Goal: Task Accomplishment & Management: Use online tool/utility

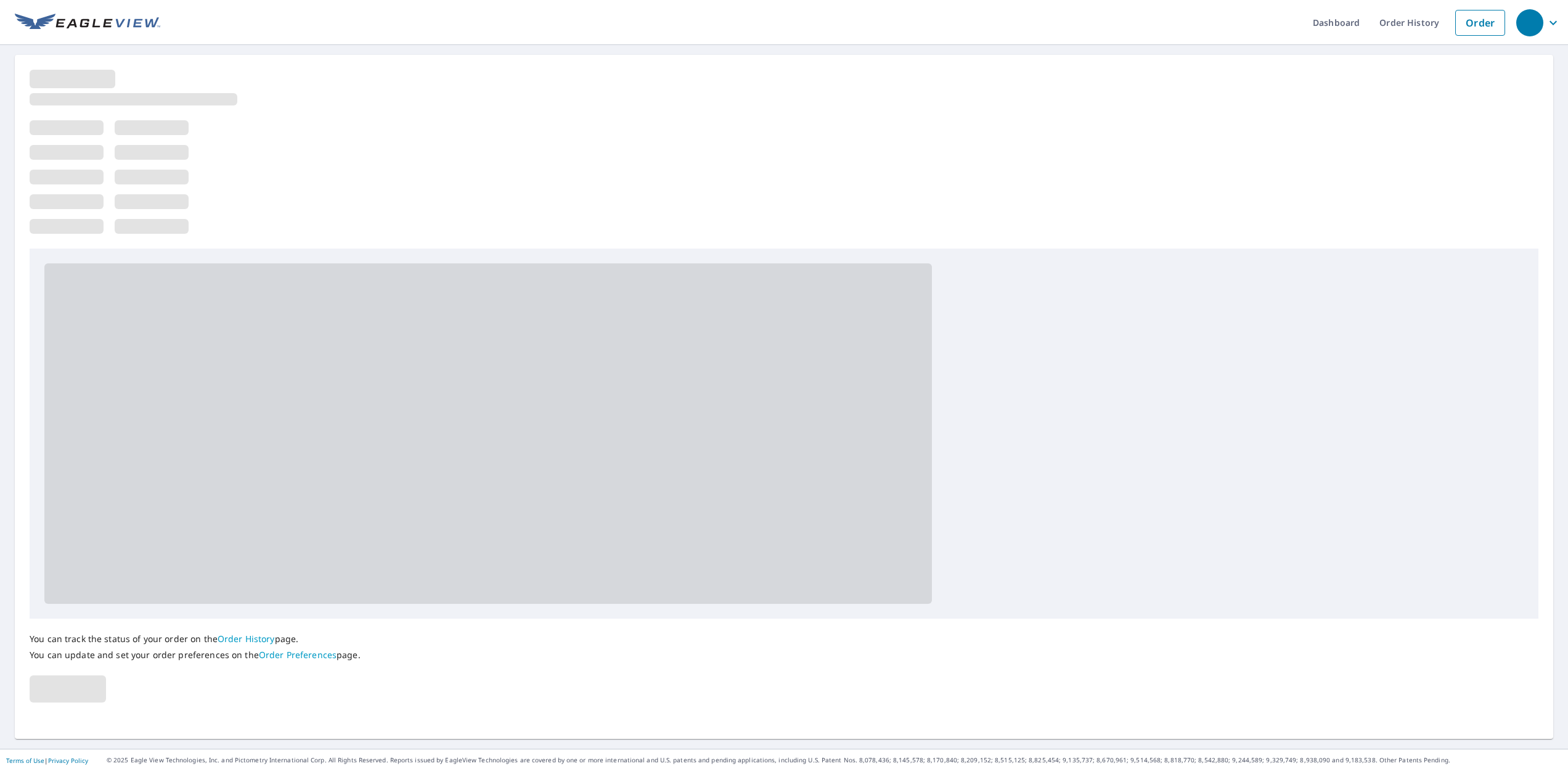
click at [1422, 203] on div at bounding box center [784, 158] width 1509 height 179
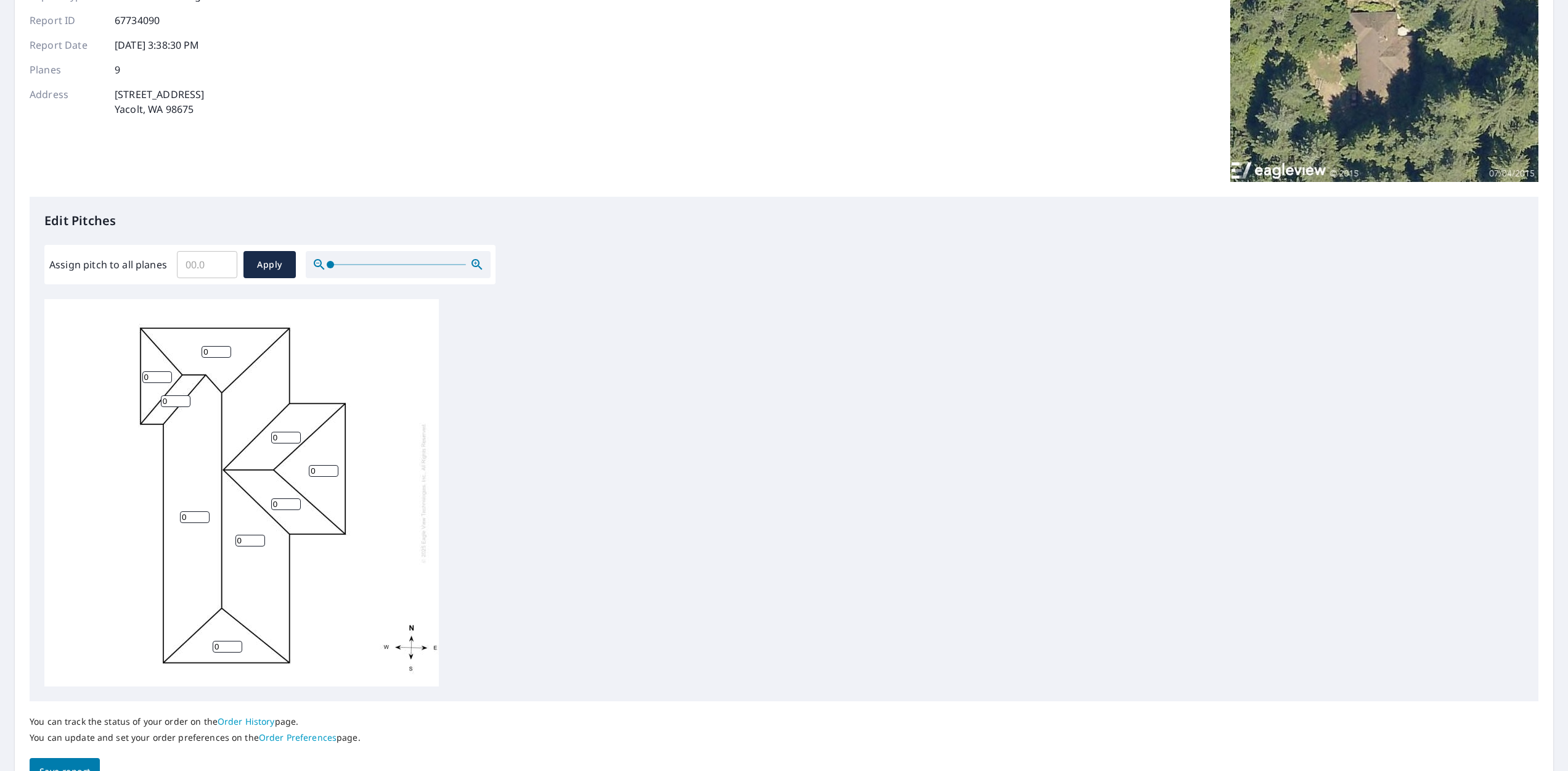
scroll to position [196, 0]
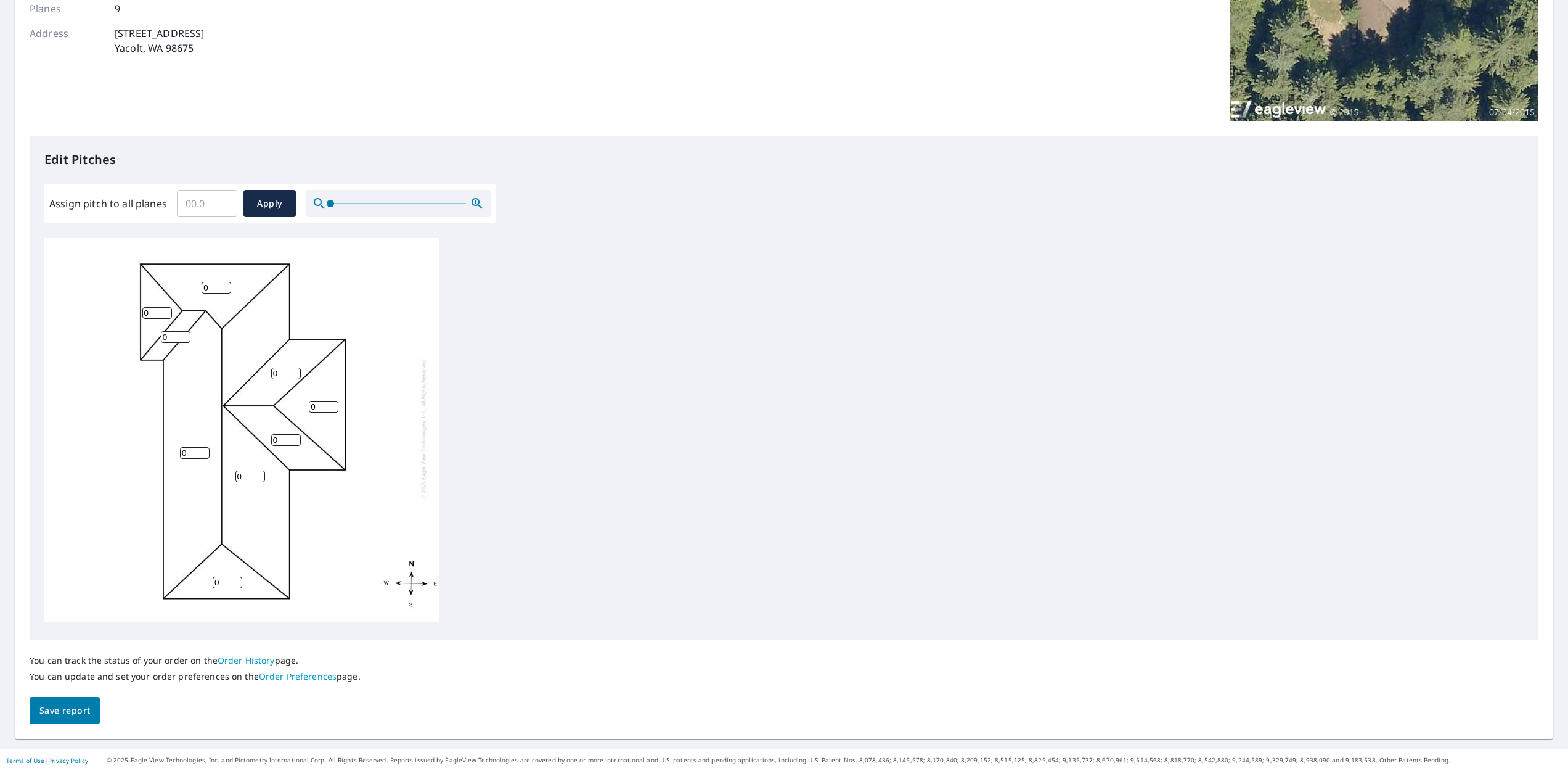
click at [211, 282] on input "0" at bounding box center [217, 288] width 30 height 12
click at [196, 203] on input "Assign pitch to all planes" at bounding box center [207, 203] width 60 height 34
click at [201, 202] on input "Assign pitch to all planes" at bounding box center [207, 203] width 60 height 34
type input "7"
click at [269, 195] on button "Apply" at bounding box center [270, 203] width 52 height 27
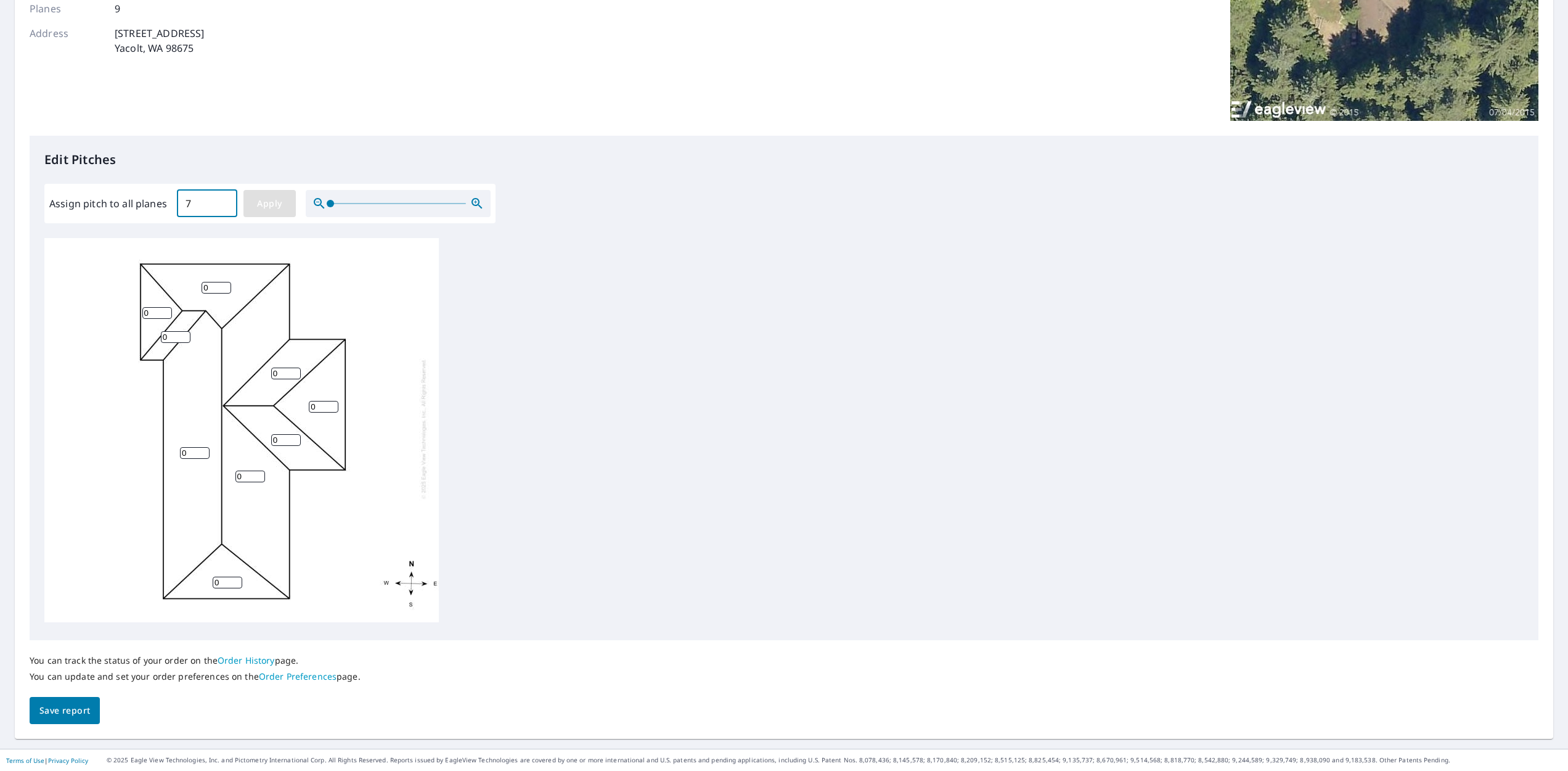
type input "7"
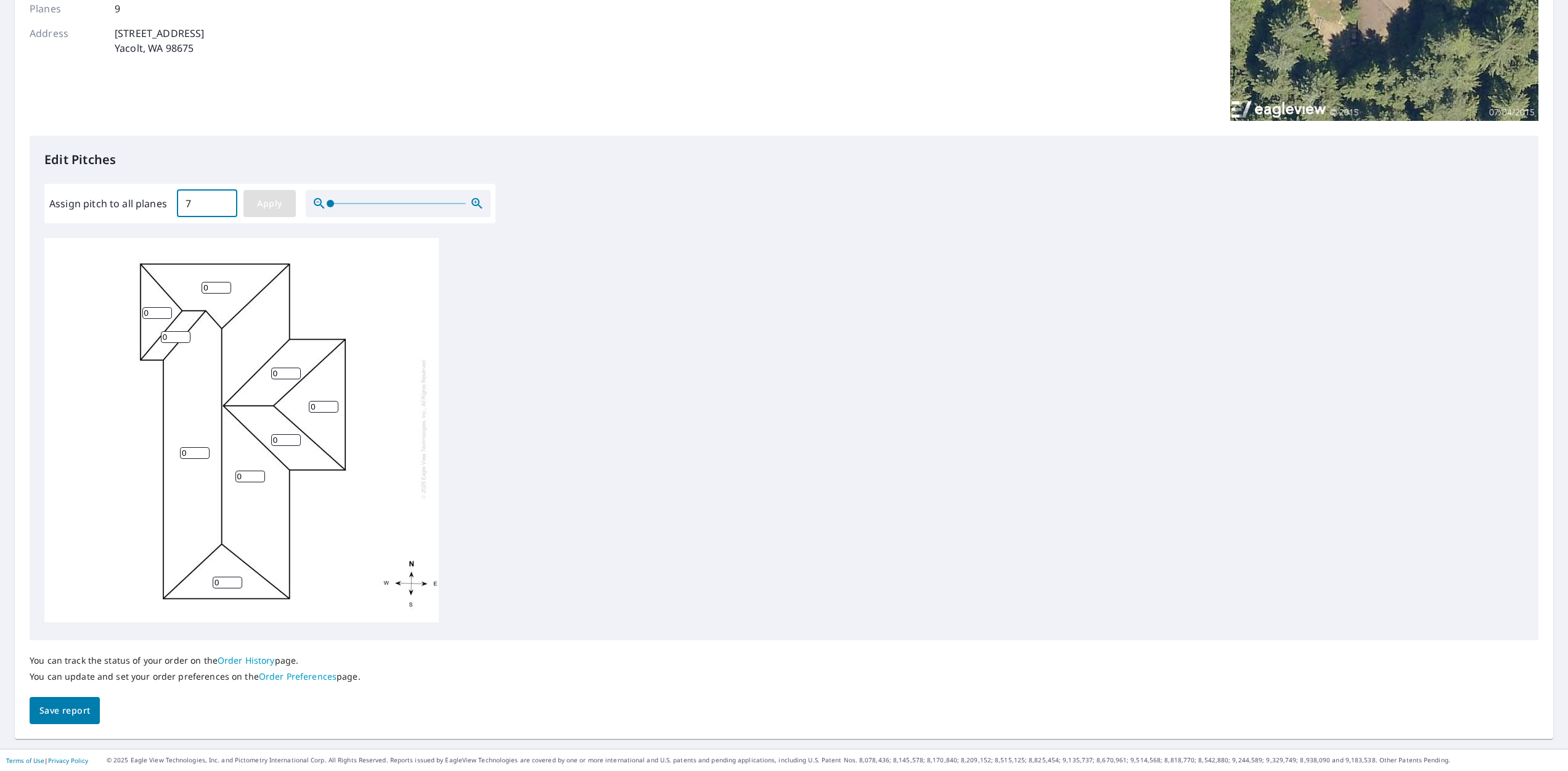
type input "7"
click at [627, 342] on div "7 7 7 7 7 7 7 7 7" at bounding box center [783, 432] width 1479 height 387
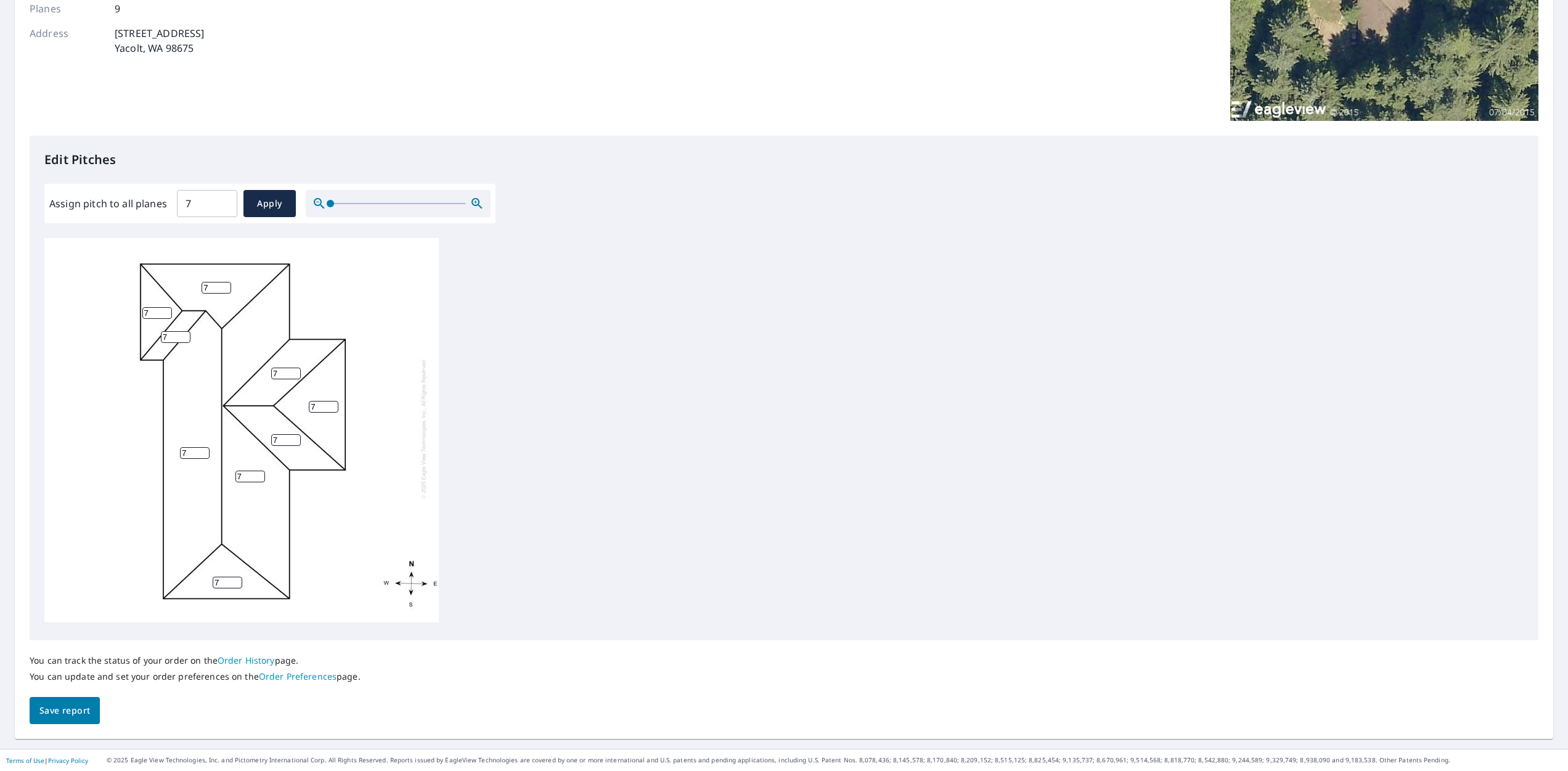
click at [37, 715] on button "Save report" at bounding box center [65, 710] width 70 height 28
click at [258, 204] on span "Apply" at bounding box center [270, 204] width 33 height 16
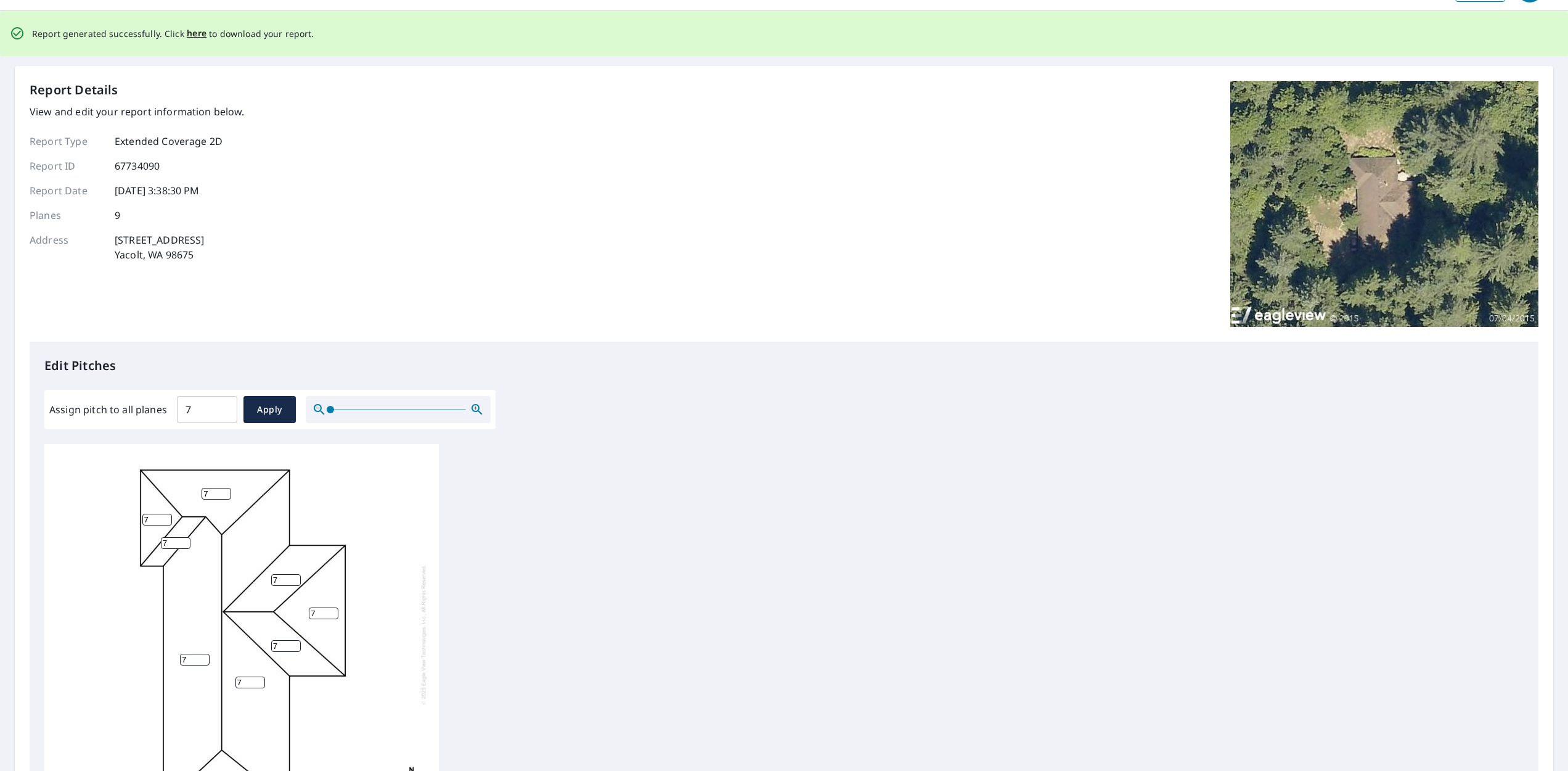
scroll to position [0, 0]
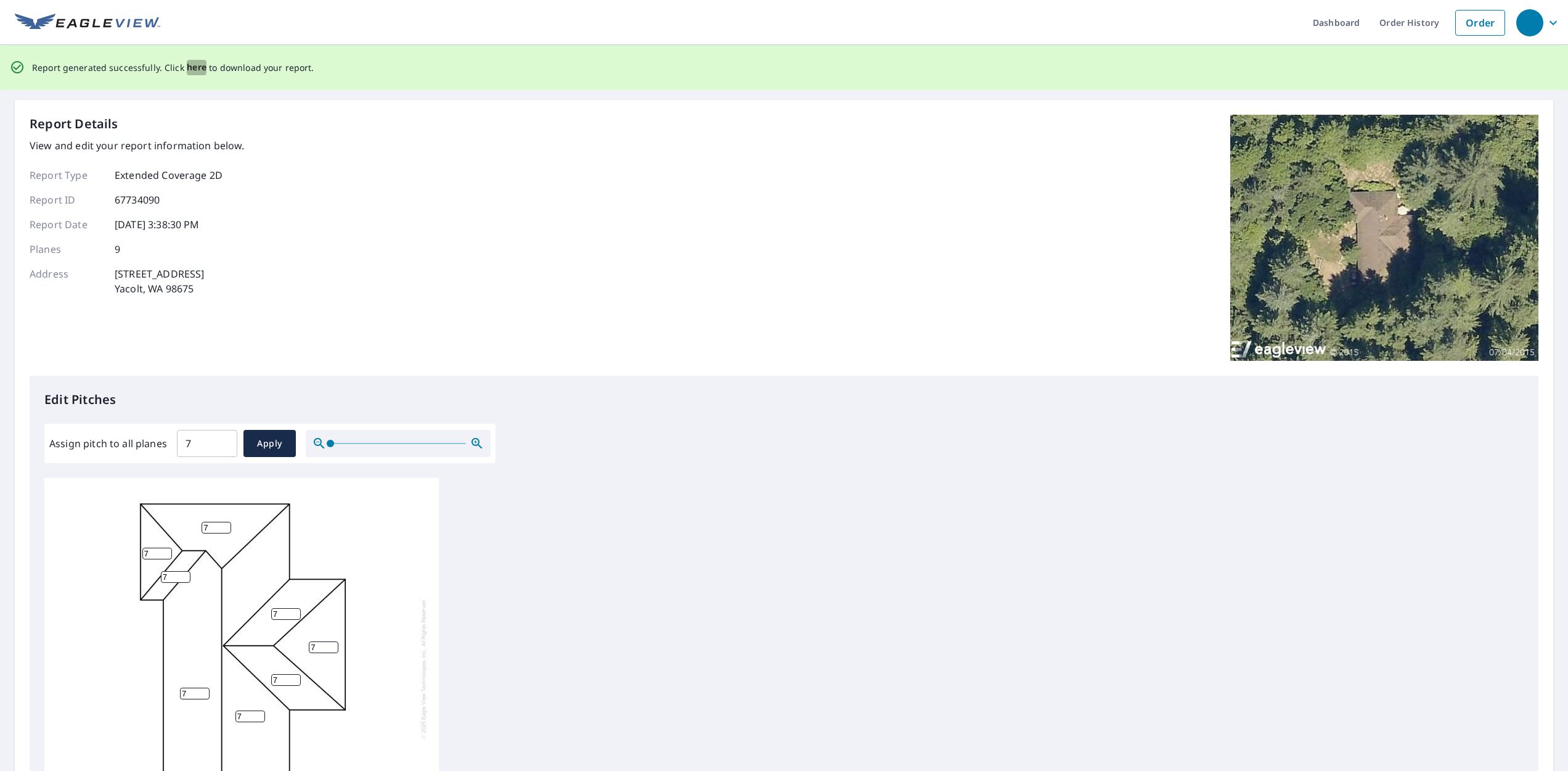
click at [189, 66] on span "here" at bounding box center [196, 67] width 20 height 16
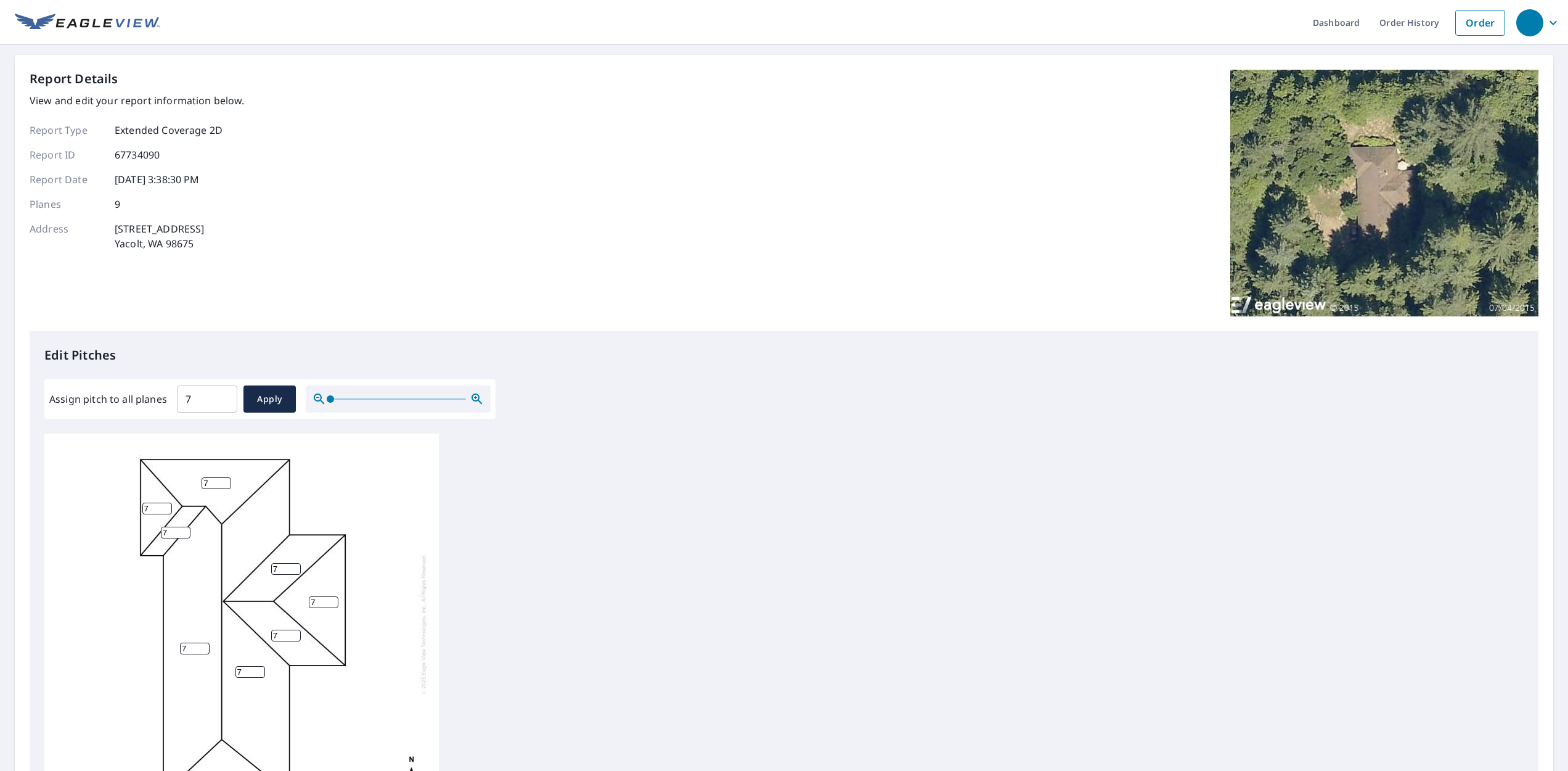
click at [1129, 93] on div "Report Details View and edit your report information below. Report Type Extende…" at bounding box center [784, 200] width 1509 height 261
